Goal: Task Accomplishment & Management: Use online tool/utility

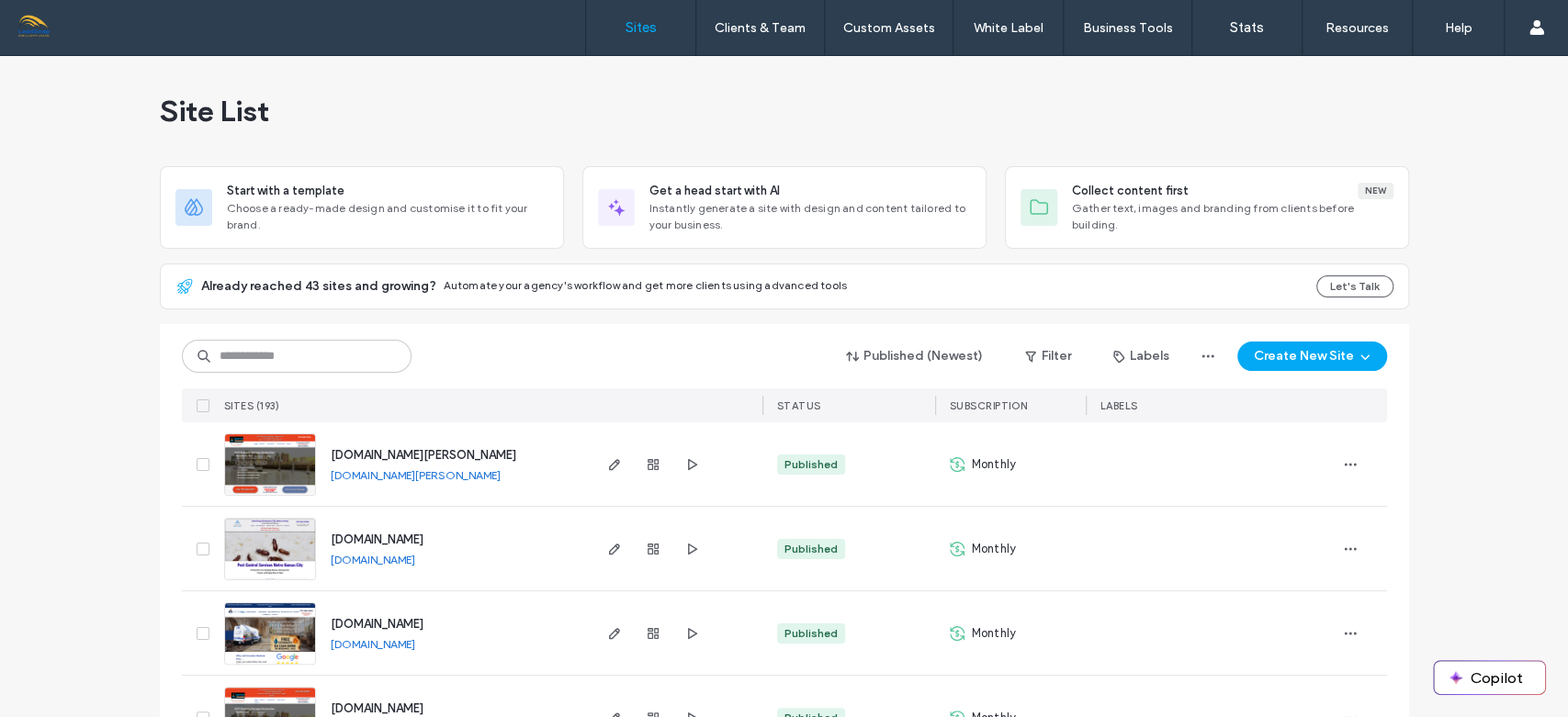
click at [725, 345] on div "Published (Newest) Filter Labels Create New Site" at bounding box center [784, 356] width 1206 height 35
click at [706, 351] on div "Published (Newest) Filter Labels Create New Site" at bounding box center [784, 356] width 1206 height 35
click at [608, 463] on use "button" at bounding box center [613, 464] width 11 height 11
click at [607, 460] on icon "button" at bounding box center [614, 465] width 15 height 15
